Goal: Information Seeking & Learning: Learn about a topic

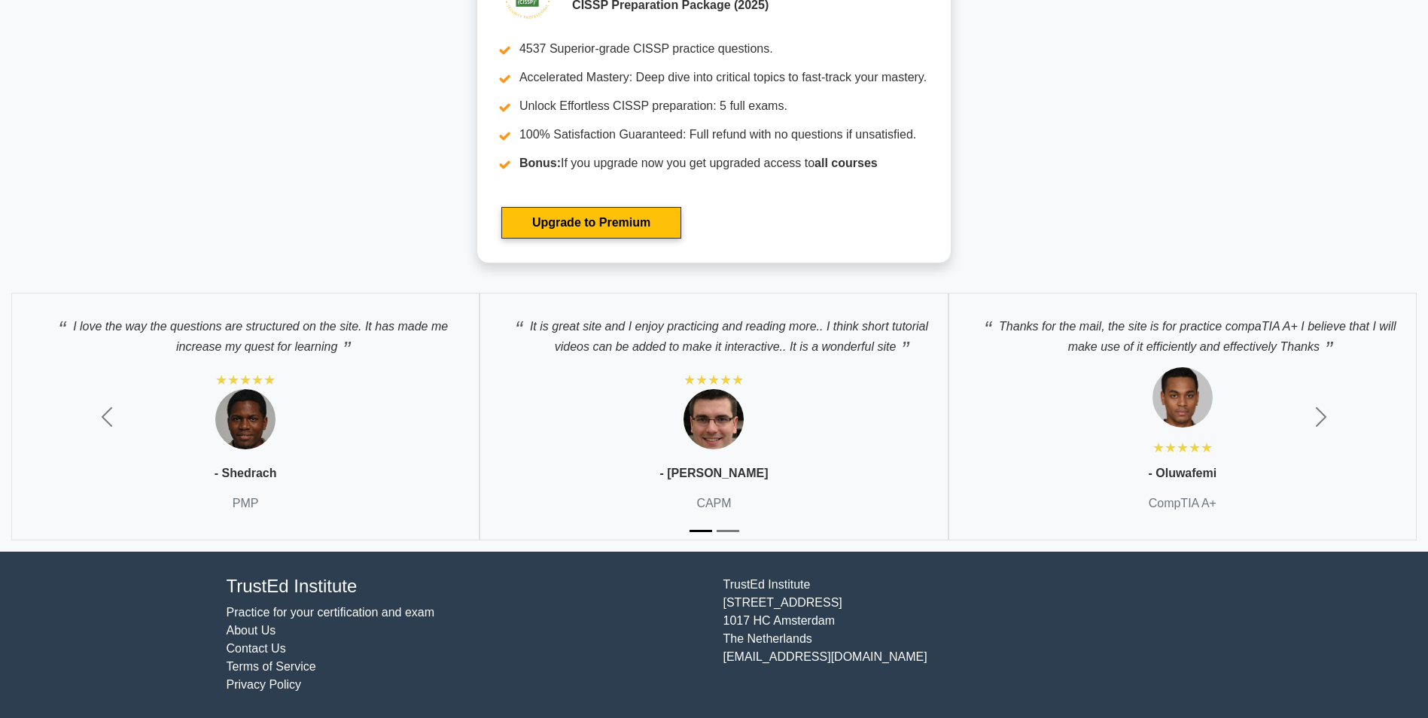
scroll to position [4968, 0]
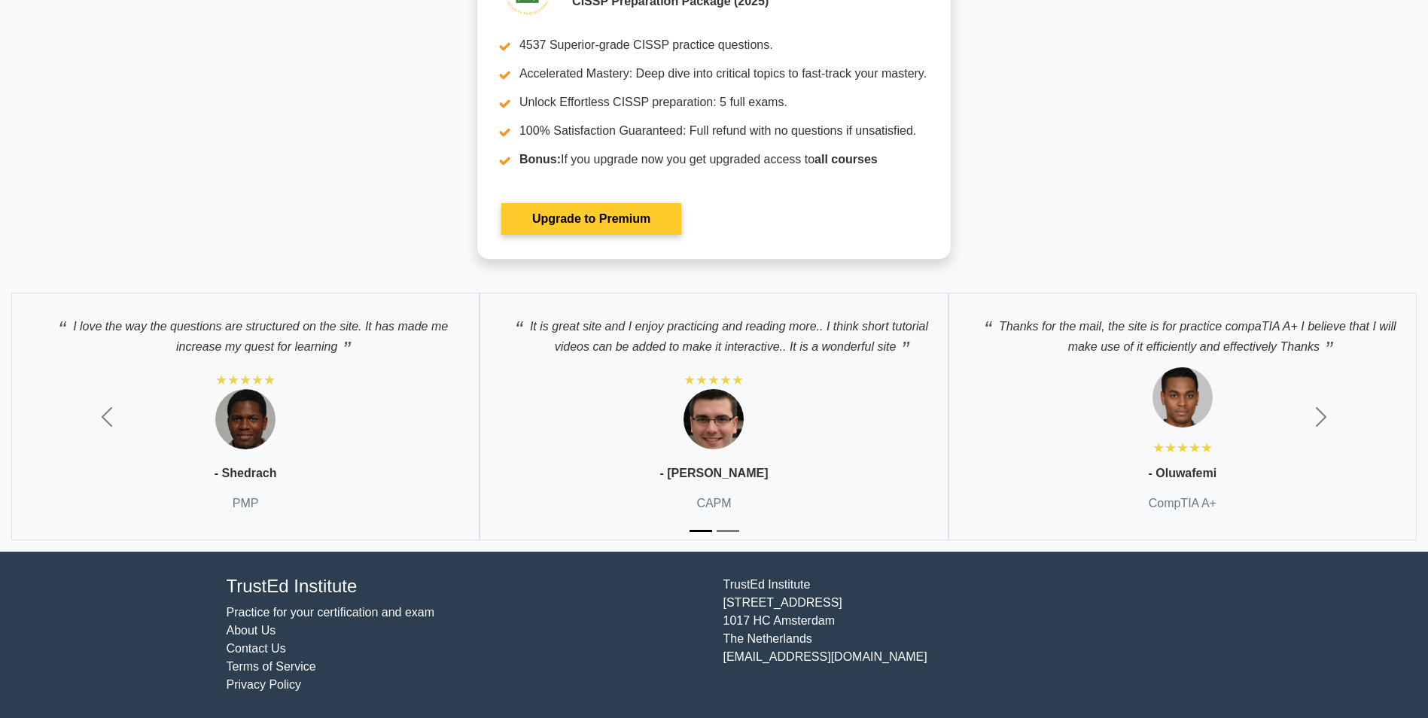
click at [571, 235] on link "Upgrade to Premium" at bounding box center [591, 219] width 180 height 32
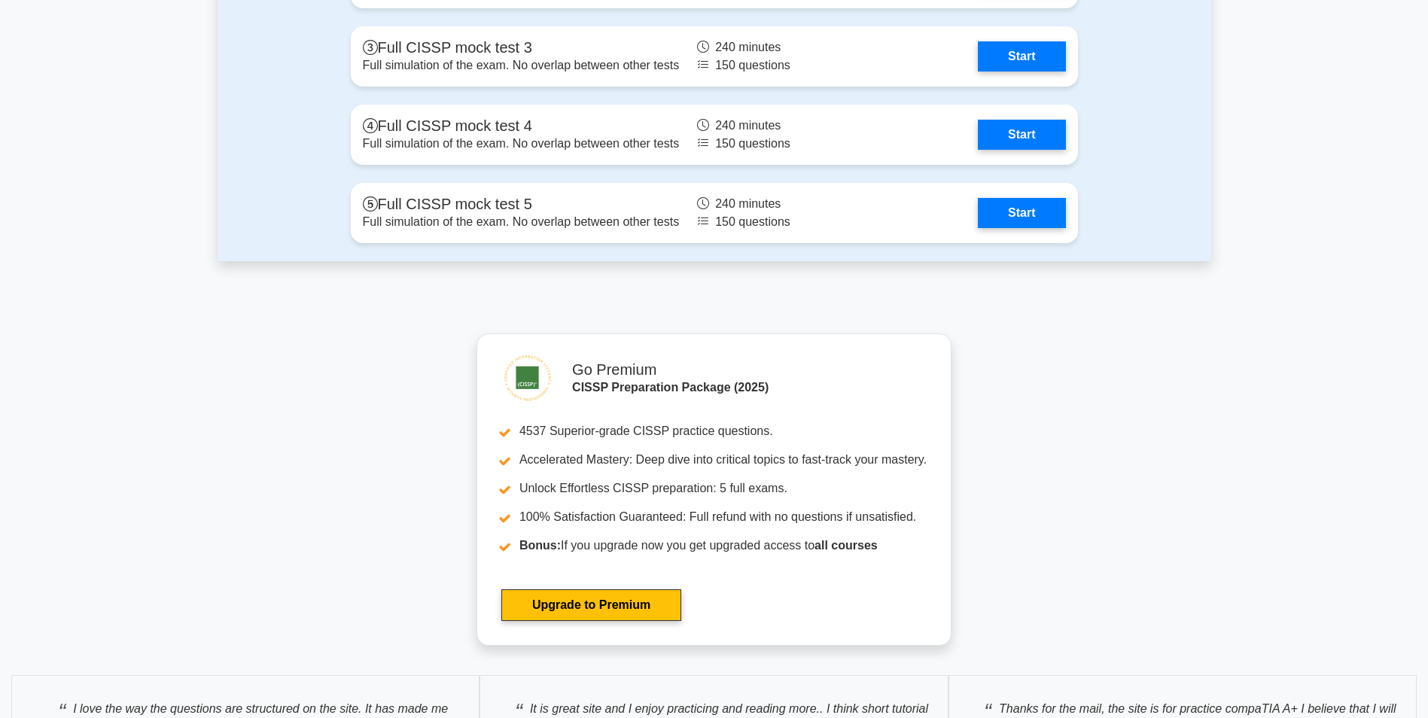
scroll to position [3839, 0]
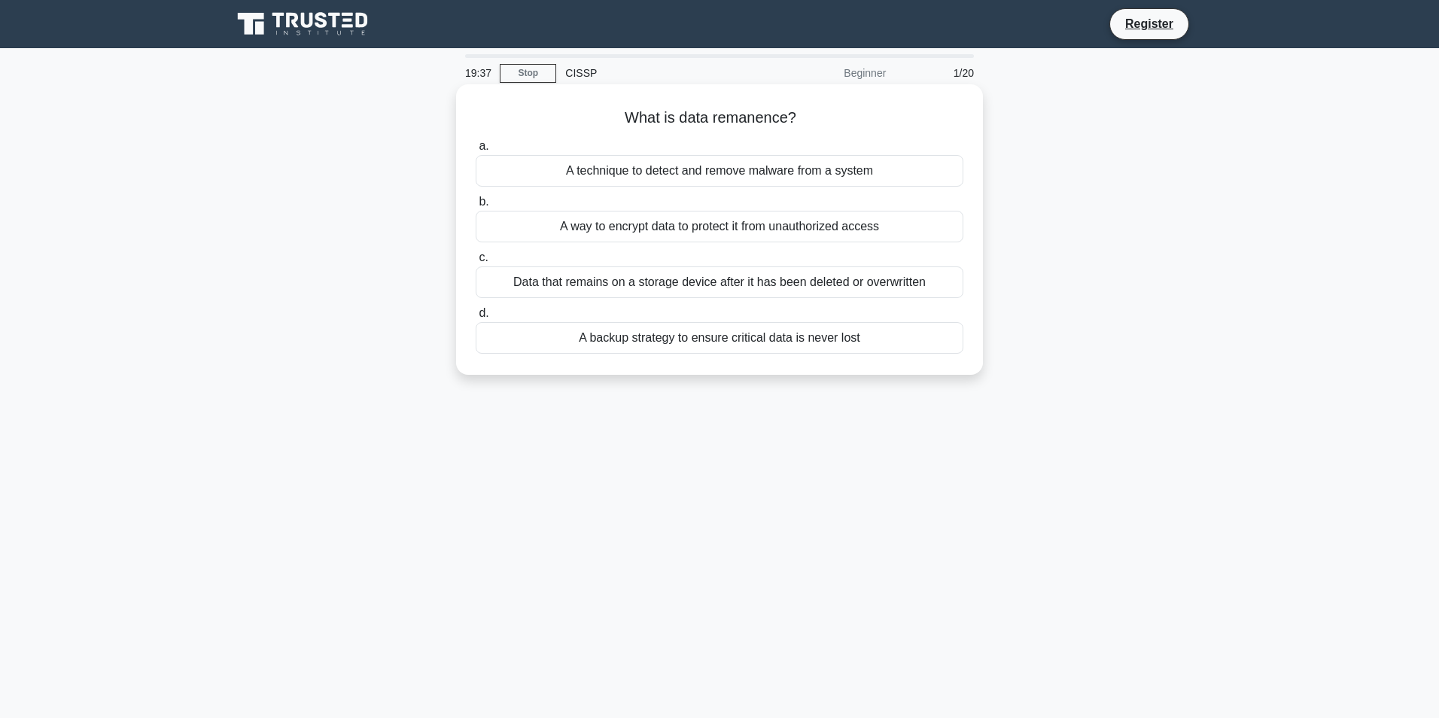
click at [667, 275] on div "Data that remains on a storage device after it has been deleted or overwritten" at bounding box center [720, 282] width 488 height 32
click at [476, 263] on input "c. Data that remains on a storage device after it has been deleted or overwritt…" at bounding box center [476, 258] width 0 height 10
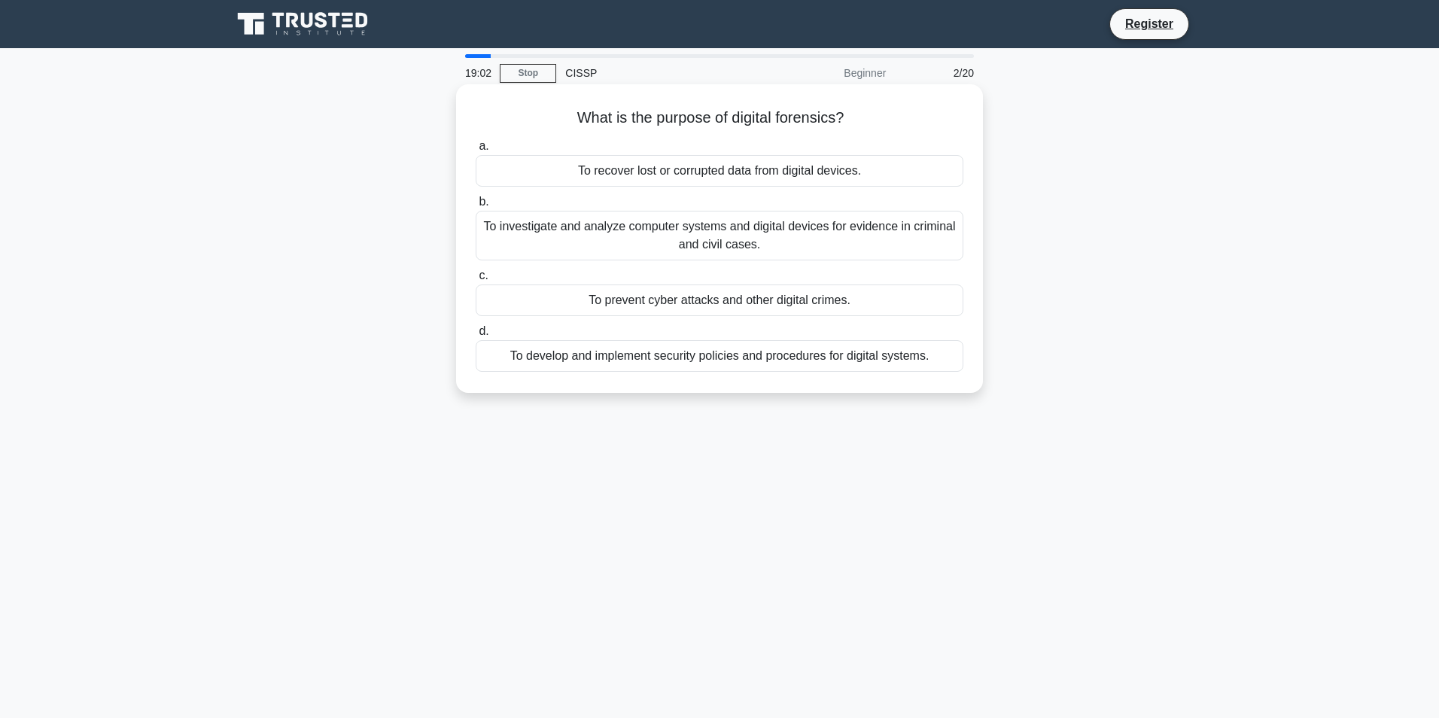
click at [768, 227] on div "To investigate and analyze computer systems and digital devices for evidence in…" at bounding box center [720, 236] width 488 height 50
click at [476, 207] on input "b. To investigate and analyze computer systems and digital devices for evidence…" at bounding box center [476, 202] width 0 height 10
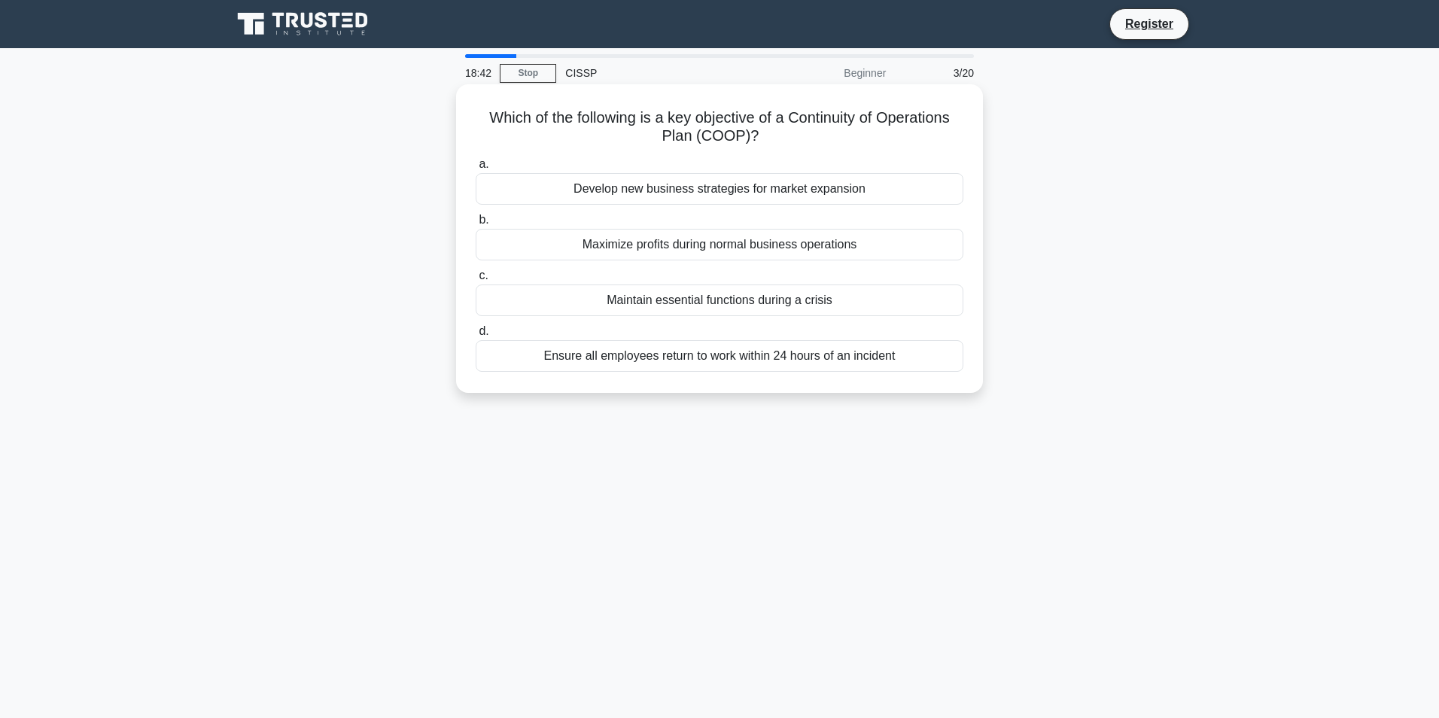
click at [745, 291] on div "Maintain essential functions during a crisis" at bounding box center [720, 301] width 488 height 32
click at [476, 281] on input "c. Maintain essential functions during a crisis" at bounding box center [476, 276] width 0 height 10
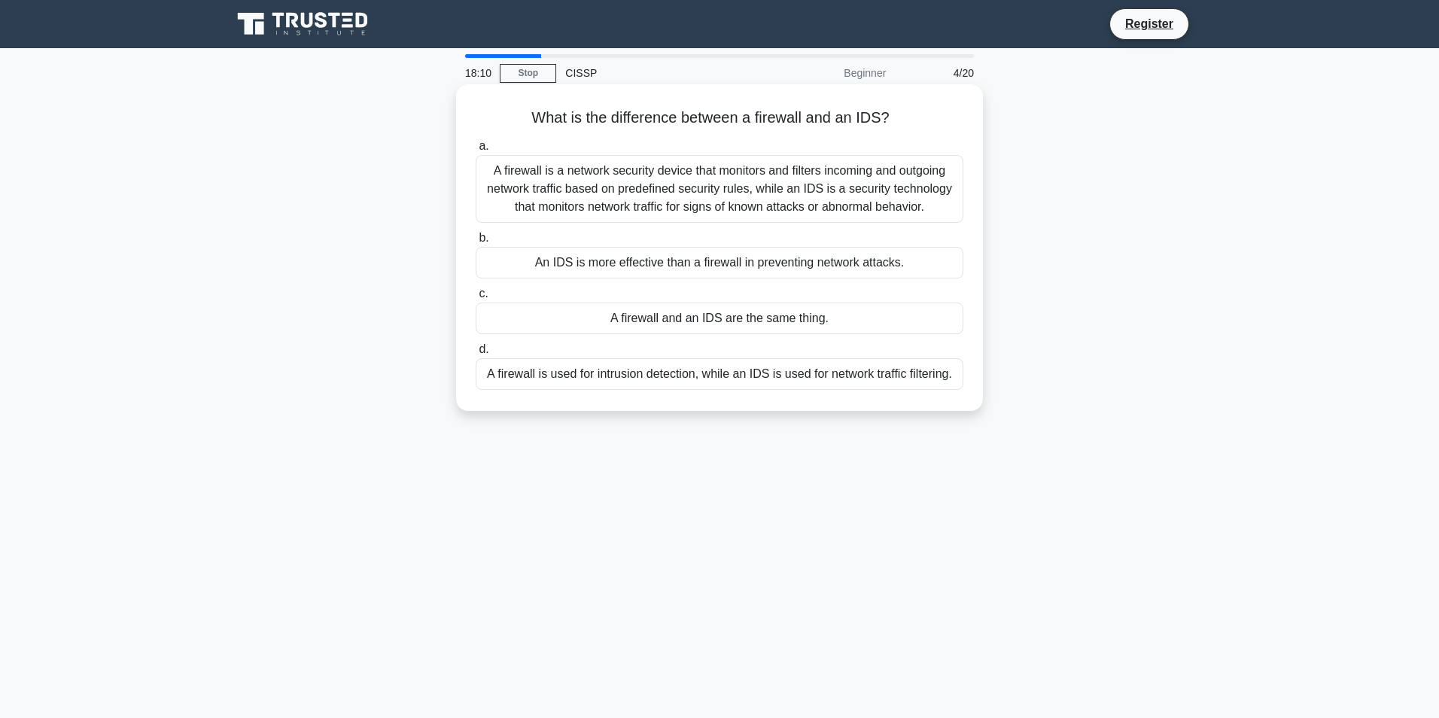
click at [756, 191] on div "A firewall is a network security device that monitors and filters incoming and …" at bounding box center [720, 189] width 488 height 68
click at [476, 151] on input "a. A firewall is a network security device that monitors and filters incoming a…" at bounding box center [476, 147] width 0 height 10
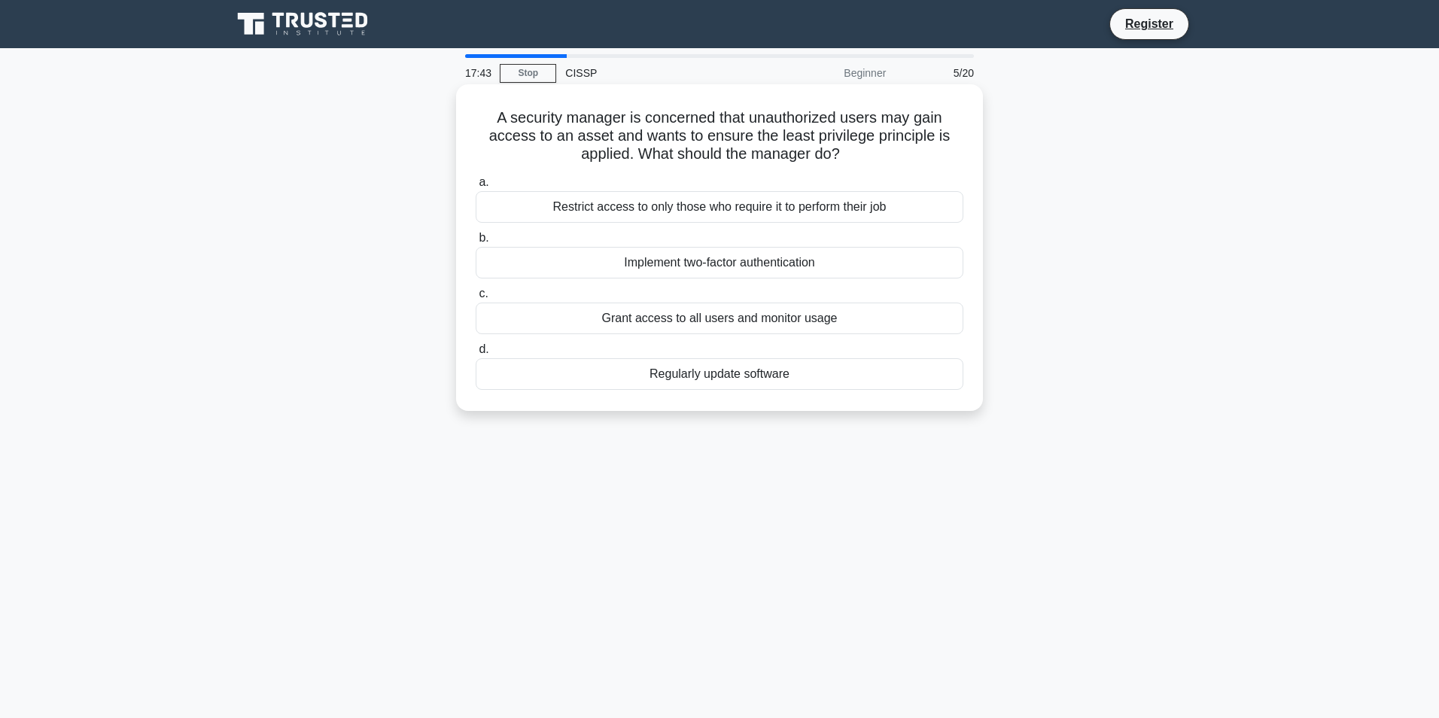
click at [833, 203] on div "Restrict access to only those who require it to perform their job" at bounding box center [720, 207] width 488 height 32
click at [476, 187] on input "a. Restrict access to only those who require it to perform their job" at bounding box center [476, 183] width 0 height 10
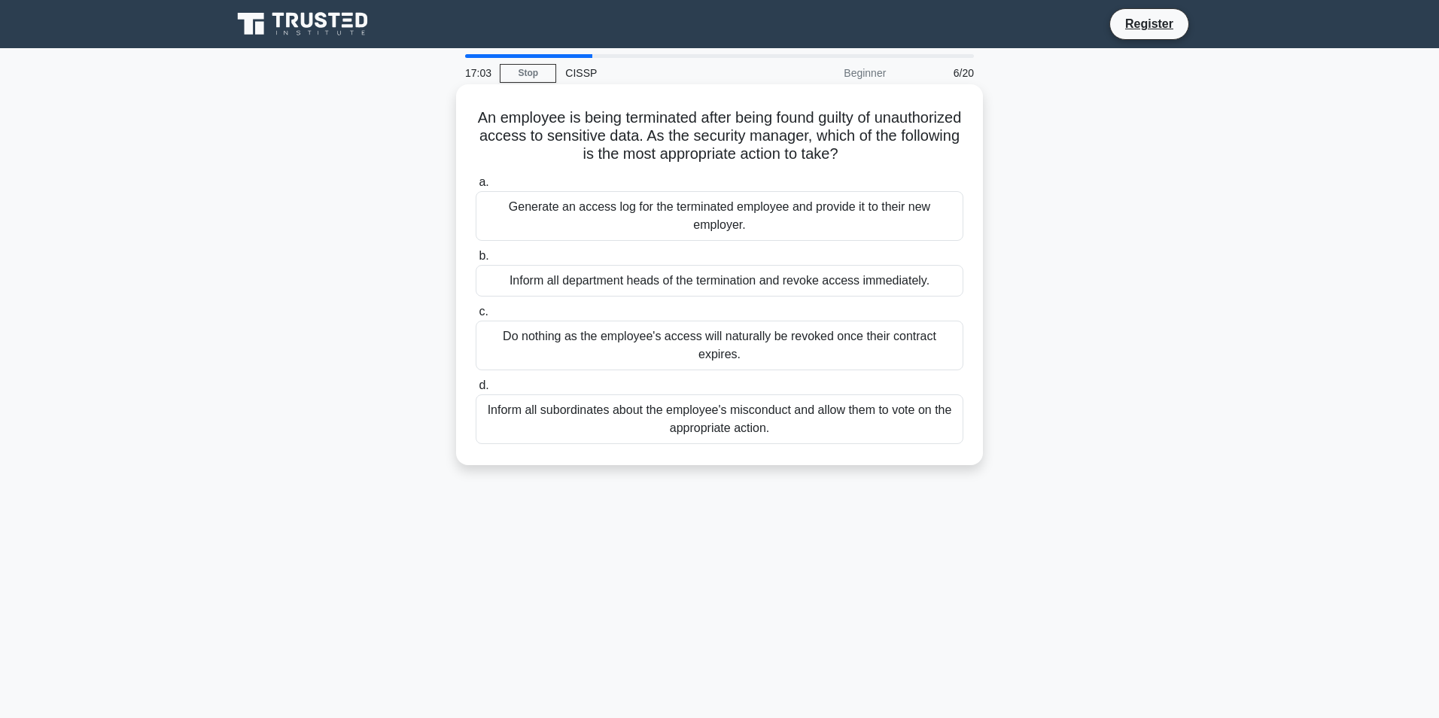
click at [828, 279] on div "Inform all department heads of the termination and revoke access immediately." at bounding box center [720, 281] width 488 height 32
click at [476, 261] on input "b. Inform all department heads of the termination and revoke access immediately." at bounding box center [476, 256] width 0 height 10
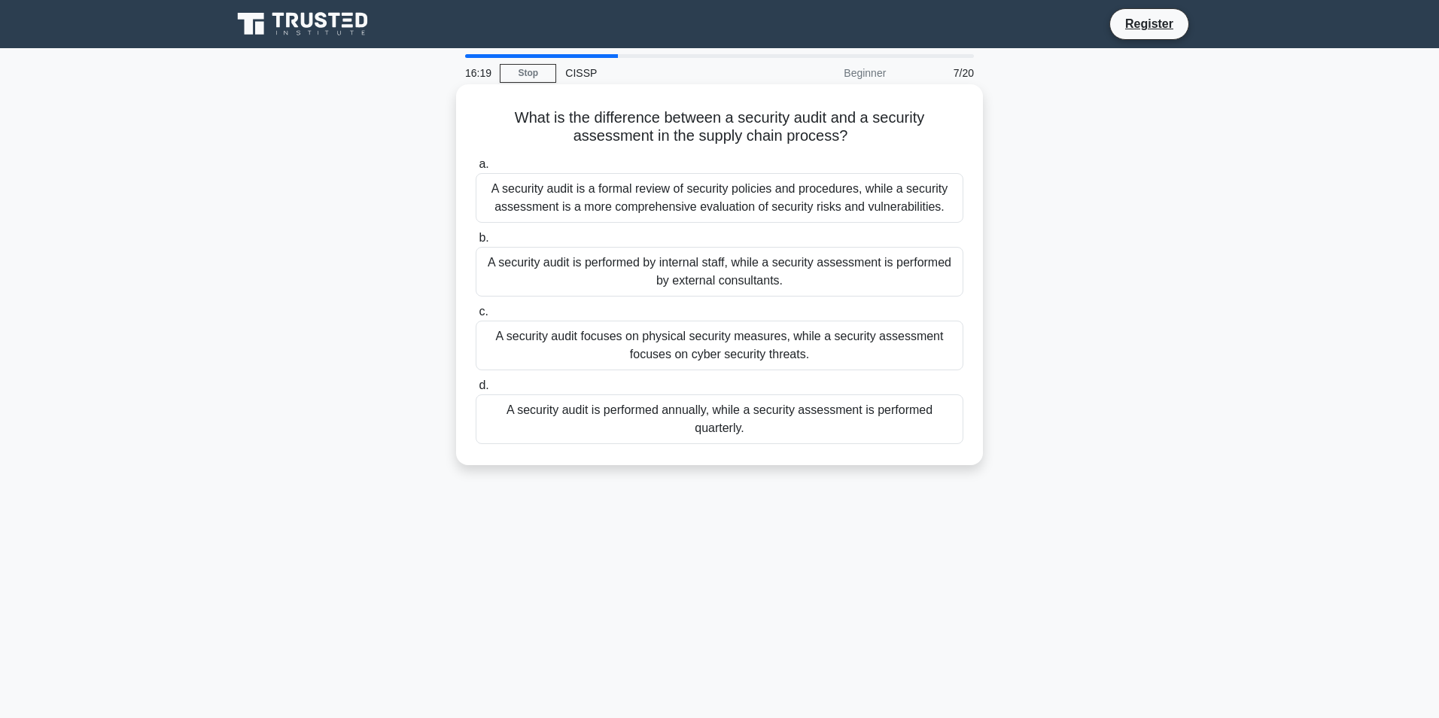
click at [766, 196] on div "A security audit is a formal review of security policies and procedures, while …" at bounding box center [720, 198] width 488 height 50
click at [476, 169] on input "a. A security audit is a formal review of security policies and procedures, whi…" at bounding box center [476, 165] width 0 height 10
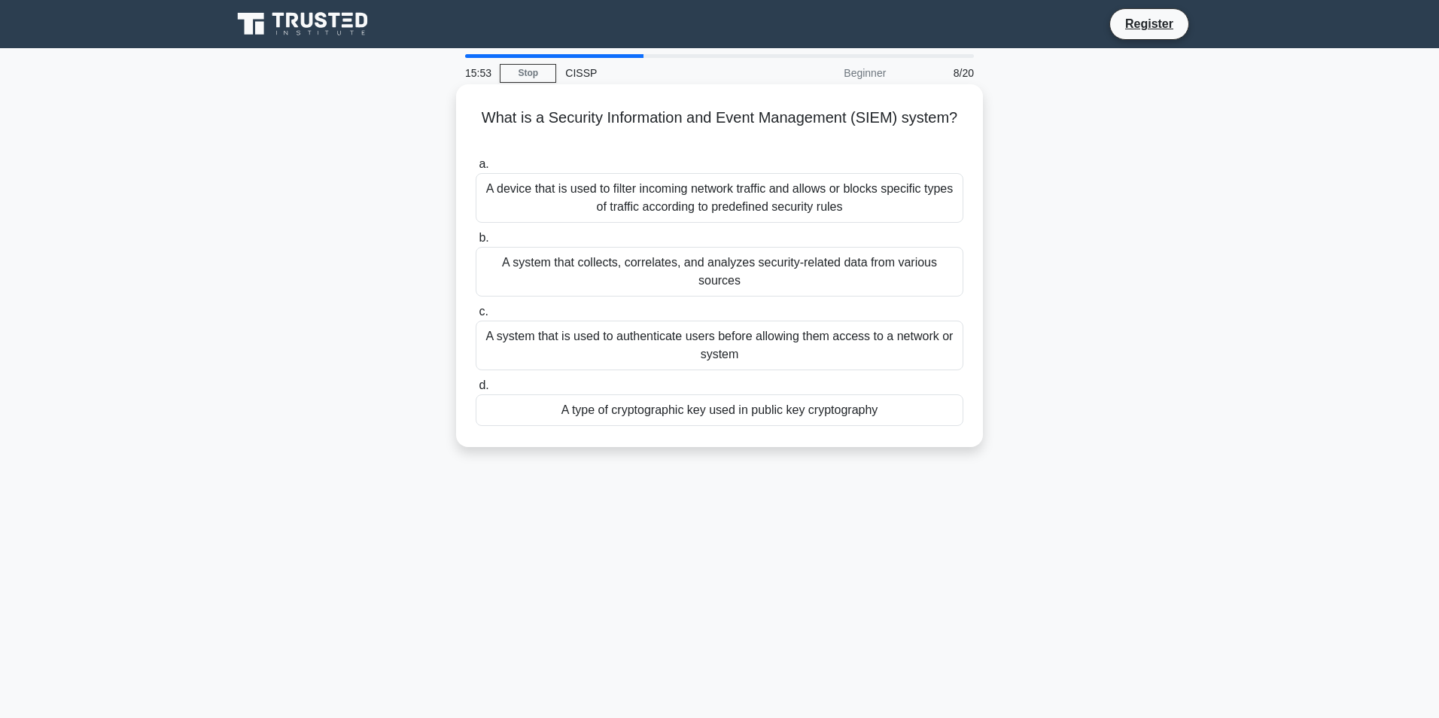
click at [895, 268] on div "A system that collects, correlates, and analyzes security-related data from var…" at bounding box center [720, 272] width 488 height 50
click at [476, 243] on input "b. A system that collects, correlates, and analyzes security-related data from …" at bounding box center [476, 238] width 0 height 10
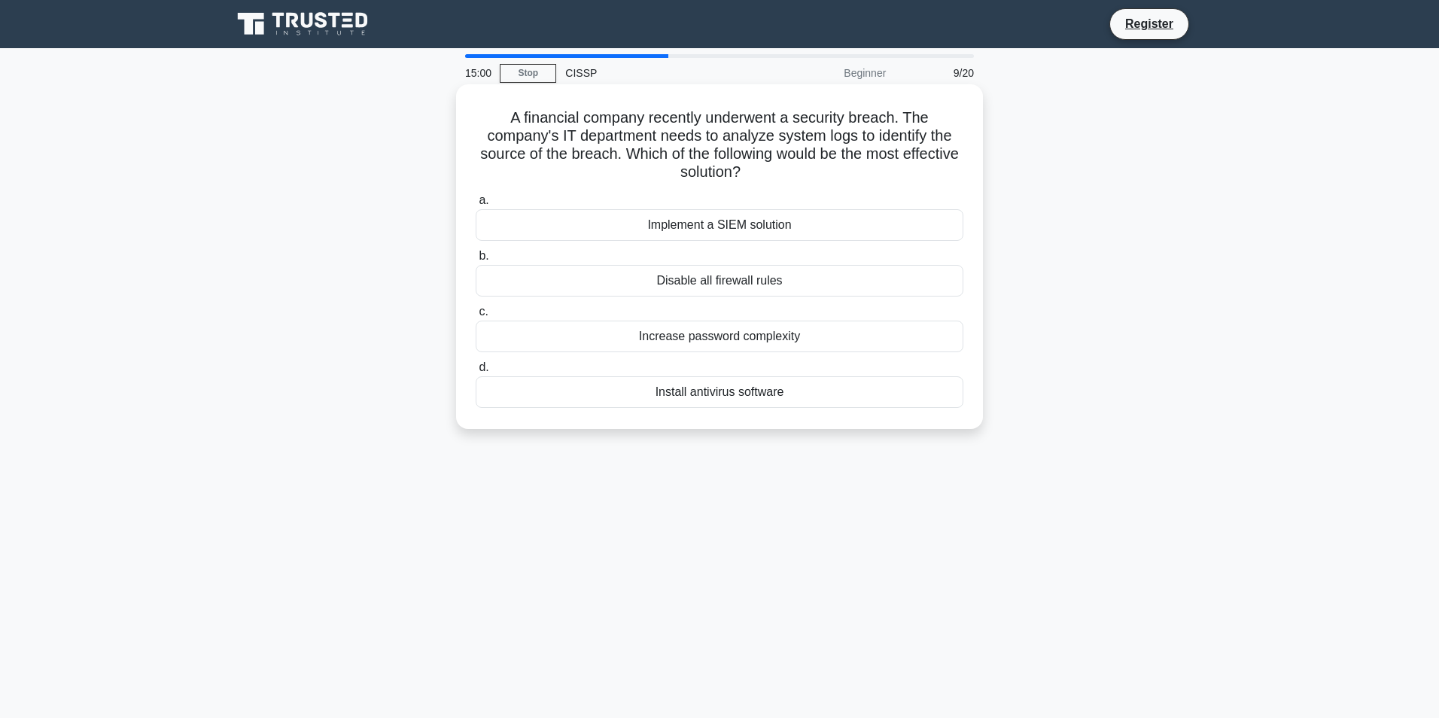
click at [833, 218] on div "Implement a SIEM solution" at bounding box center [720, 225] width 488 height 32
click at [476, 205] on input "a. Implement a SIEM solution" at bounding box center [476, 201] width 0 height 10
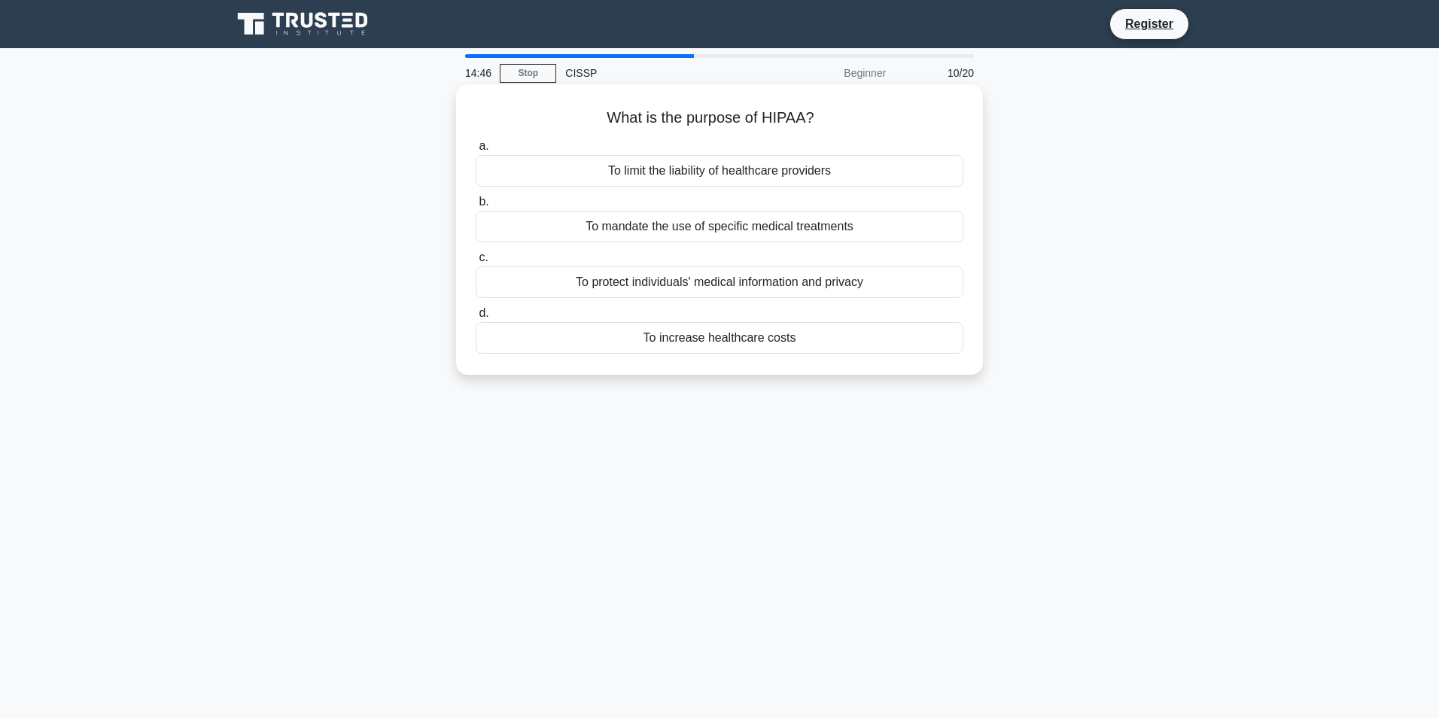
click at [883, 274] on div "To protect individuals' medical information and privacy" at bounding box center [720, 282] width 488 height 32
click at [476, 263] on input "c. To protect individuals' medical information and privacy" at bounding box center [476, 258] width 0 height 10
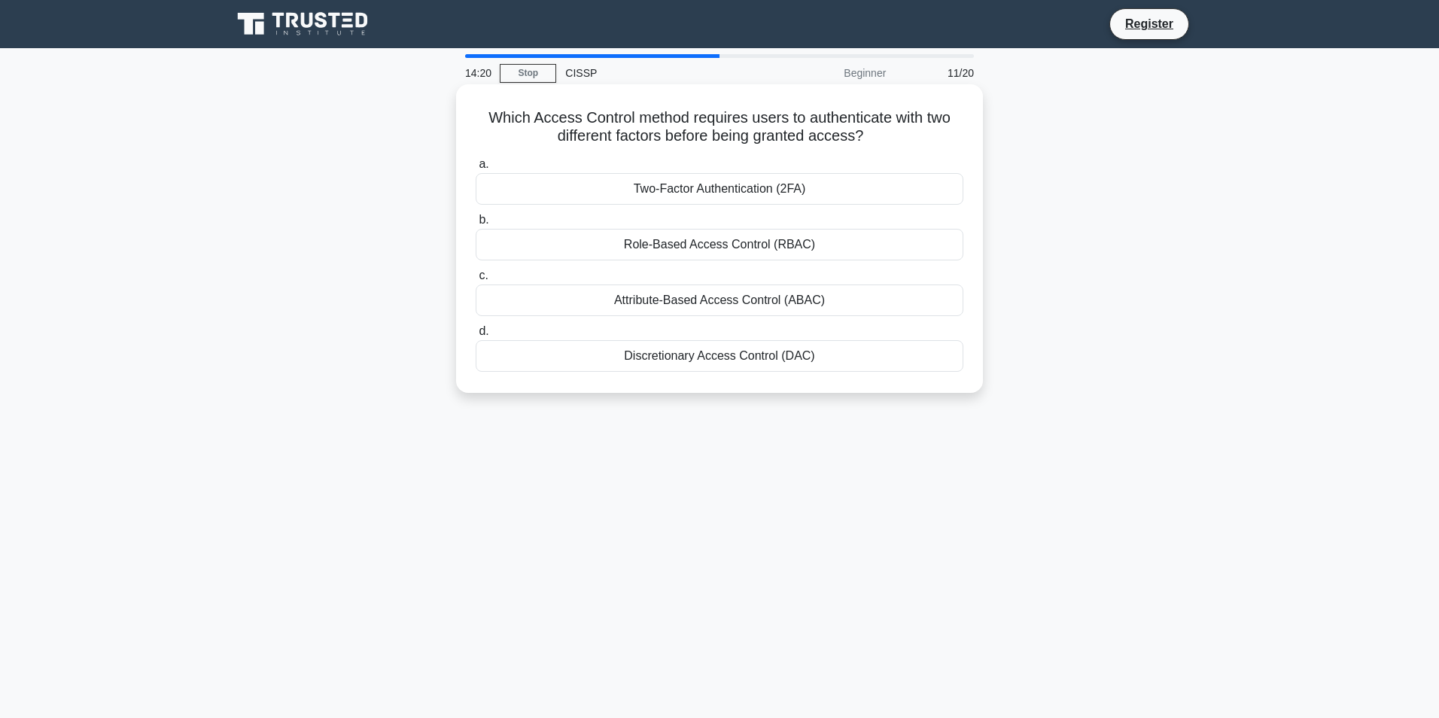
click at [862, 181] on div "Two-Factor Authentication (2FA)" at bounding box center [720, 189] width 488 height 32
click at [476, 169] on input "a. Two-Factor Authentication (2FA)" at bounding box center [476, 165] width 0 height 10
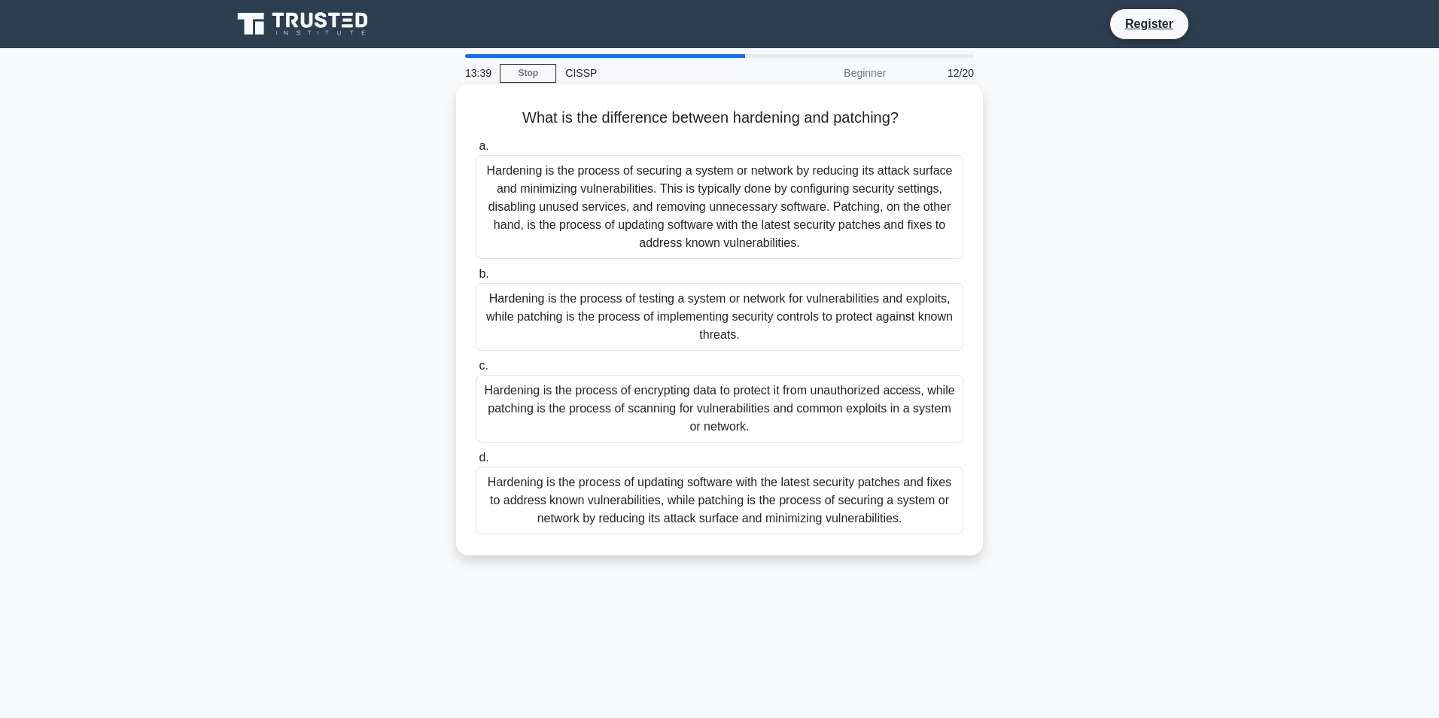
click at [844, 200] on div "Hardening is the process of securing a system or network by reducing its attack…" at bounding box center [720, 207] width 488 height 104
click at [497, 196] on div "Hardening is the process of securing a system or network by reducing its attack…" at bounding box center [720, 207] width 488 height 104
click at [476, 151] on input "a. Hardening is the process of securing a system or network by reducing its att…" at bounding box center [476, 147] width 0 height 10
